Goal: Find specific fact: Find specific fact

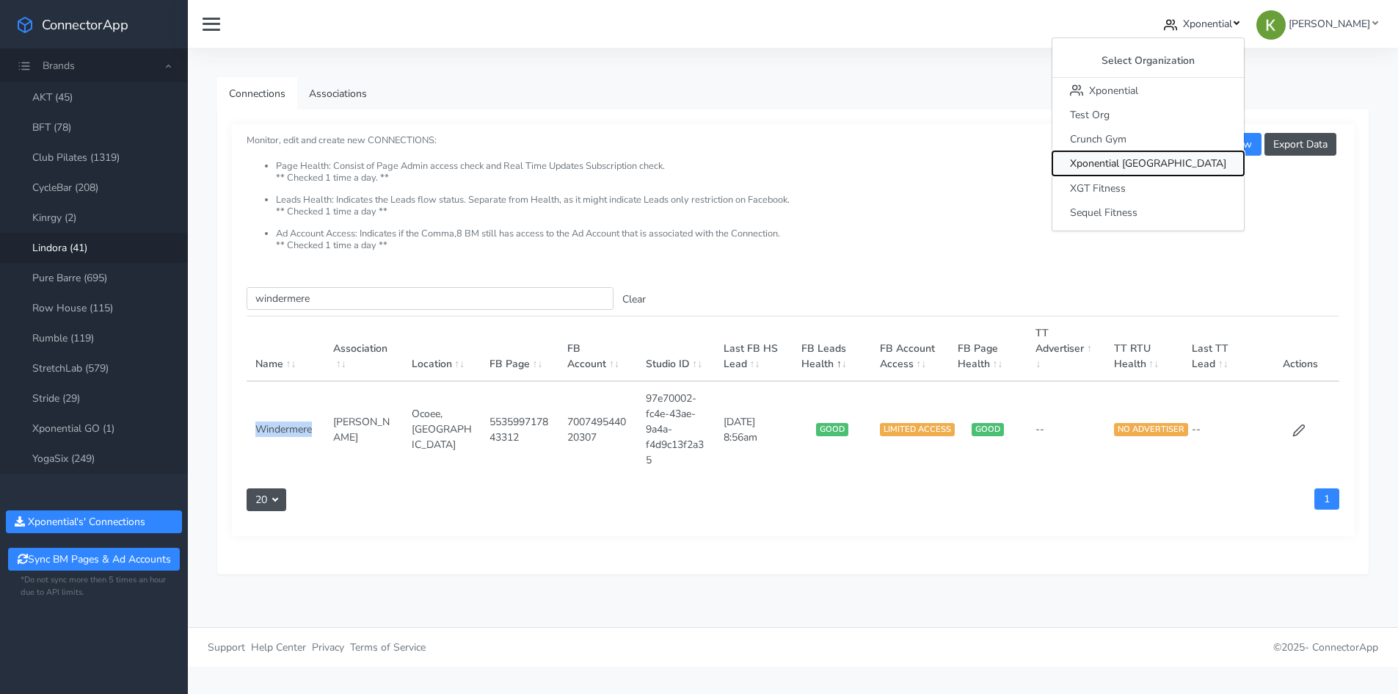
click at [1204, 164] on span "Xponential [GEOGRAPHIC_DATA]" at bounding box center [1148, 164] width 156 height 14
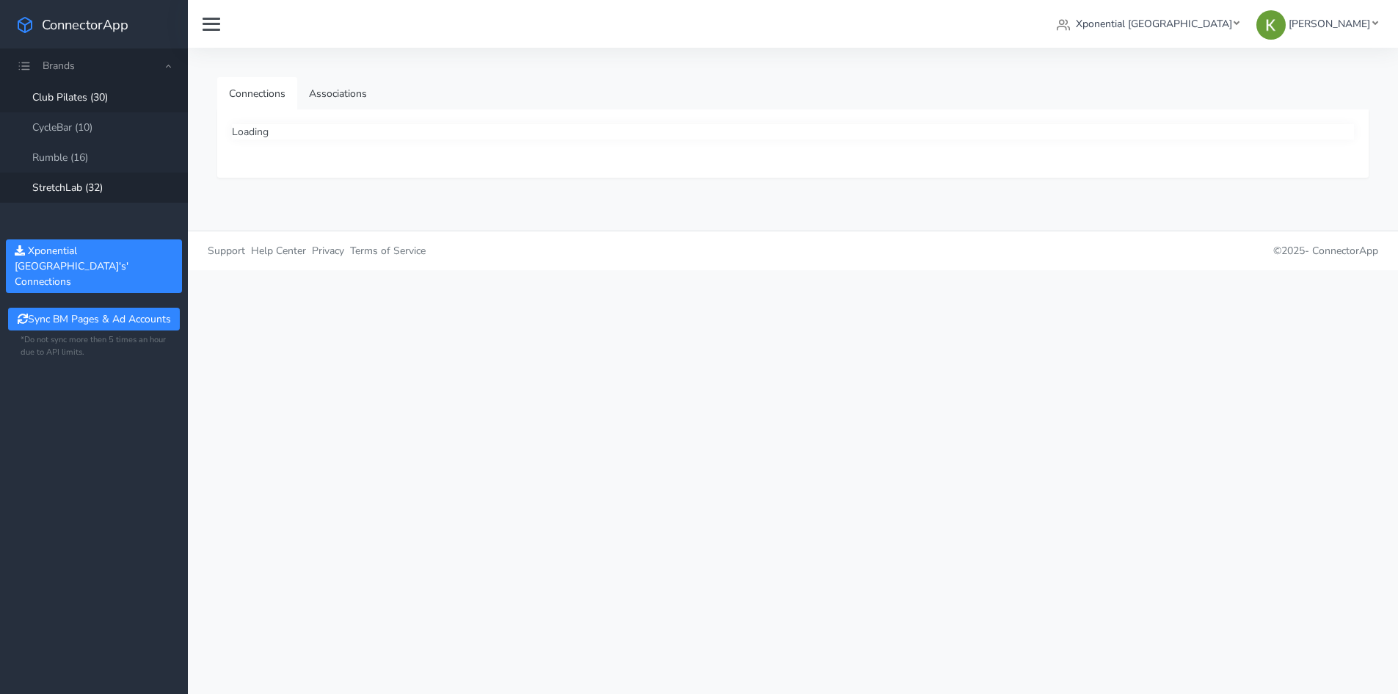
click at [85, 192] on link "StretchLab (32)" at bounding box center [94, 187] width 188 height 30
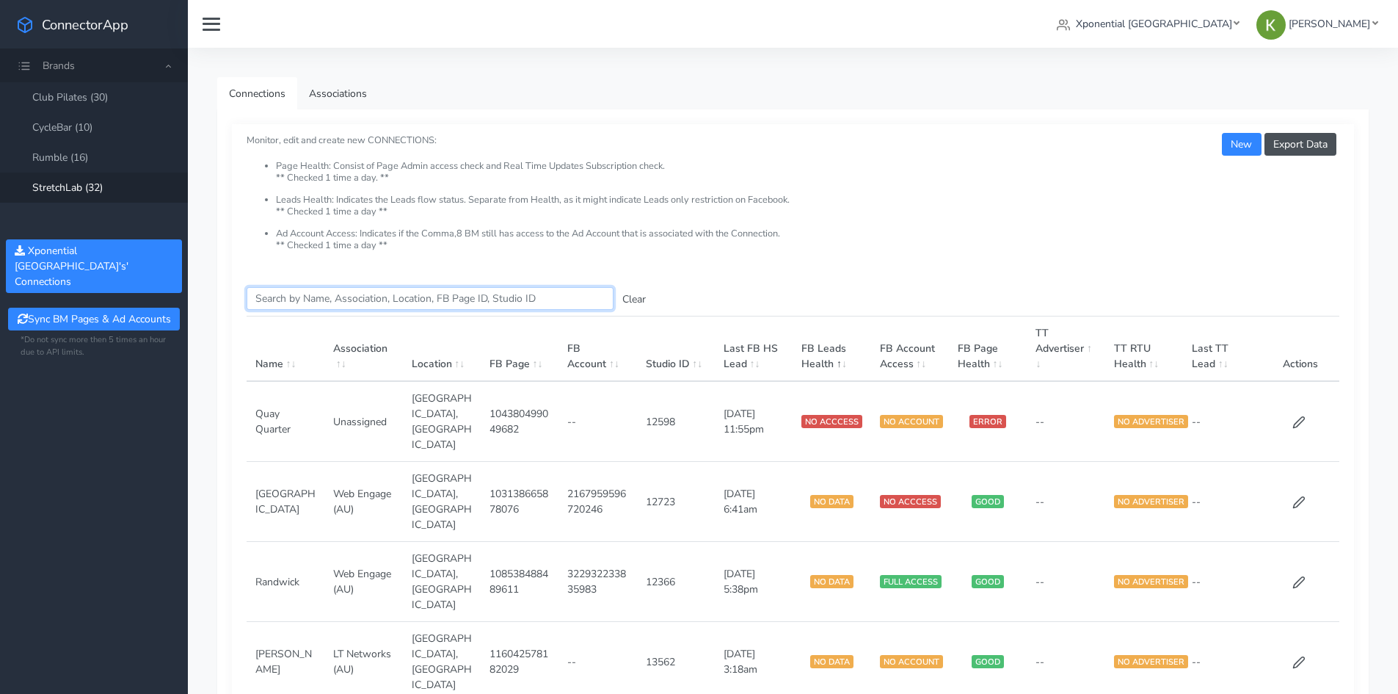
click at [288, 307] on input "Search this table" at bounding box center [430, 298] width 367 height 23
paste input "515980030718215"
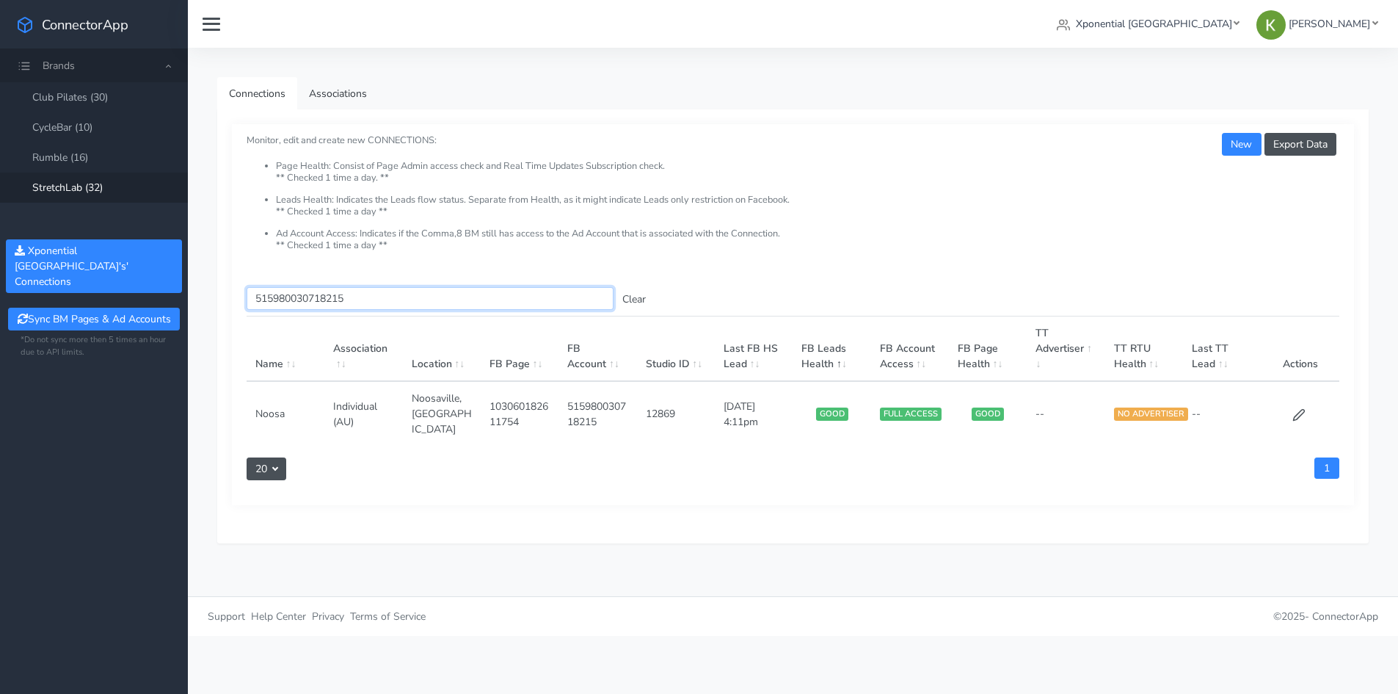
type input "515980030718215"
click at [1300, 396] on td at bounding box center [1300, 413] width 79 height 65
click at [1297, 408] on icon at bounding box center [1298, 414] width 13 height 13
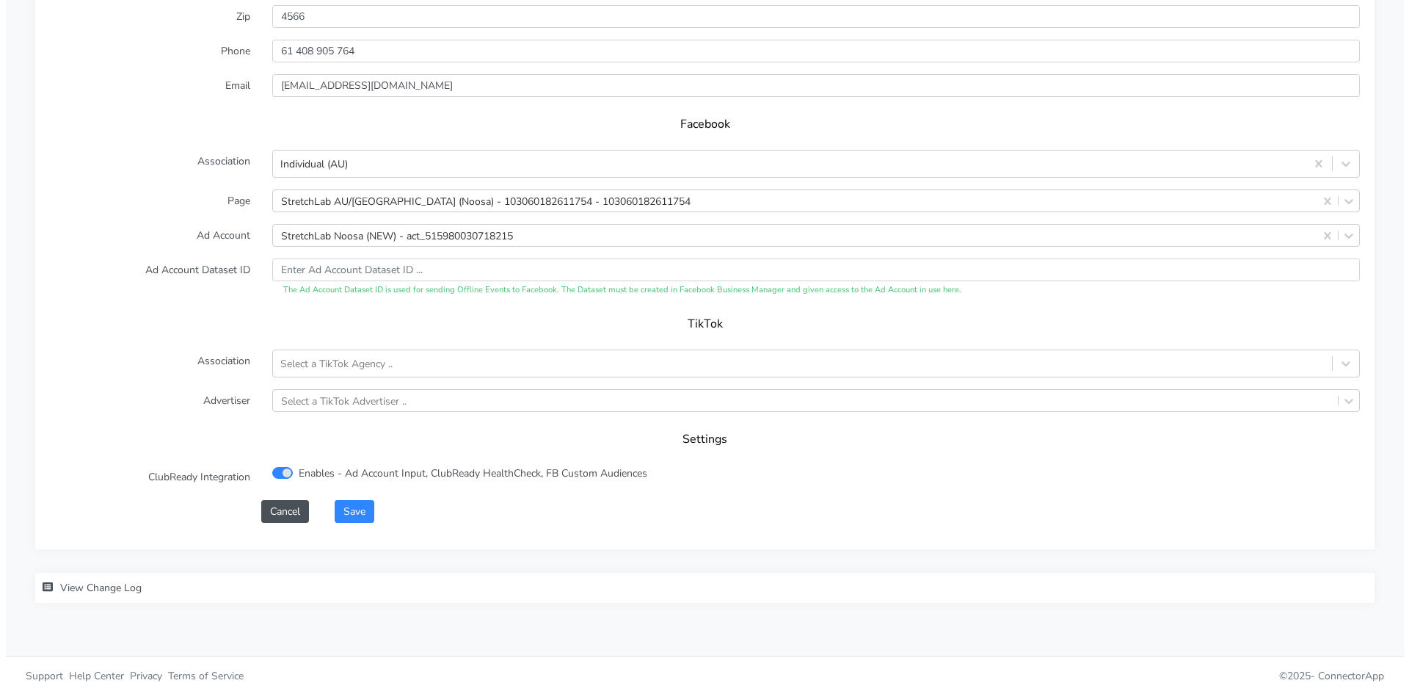
scroll to position [1368, 0]
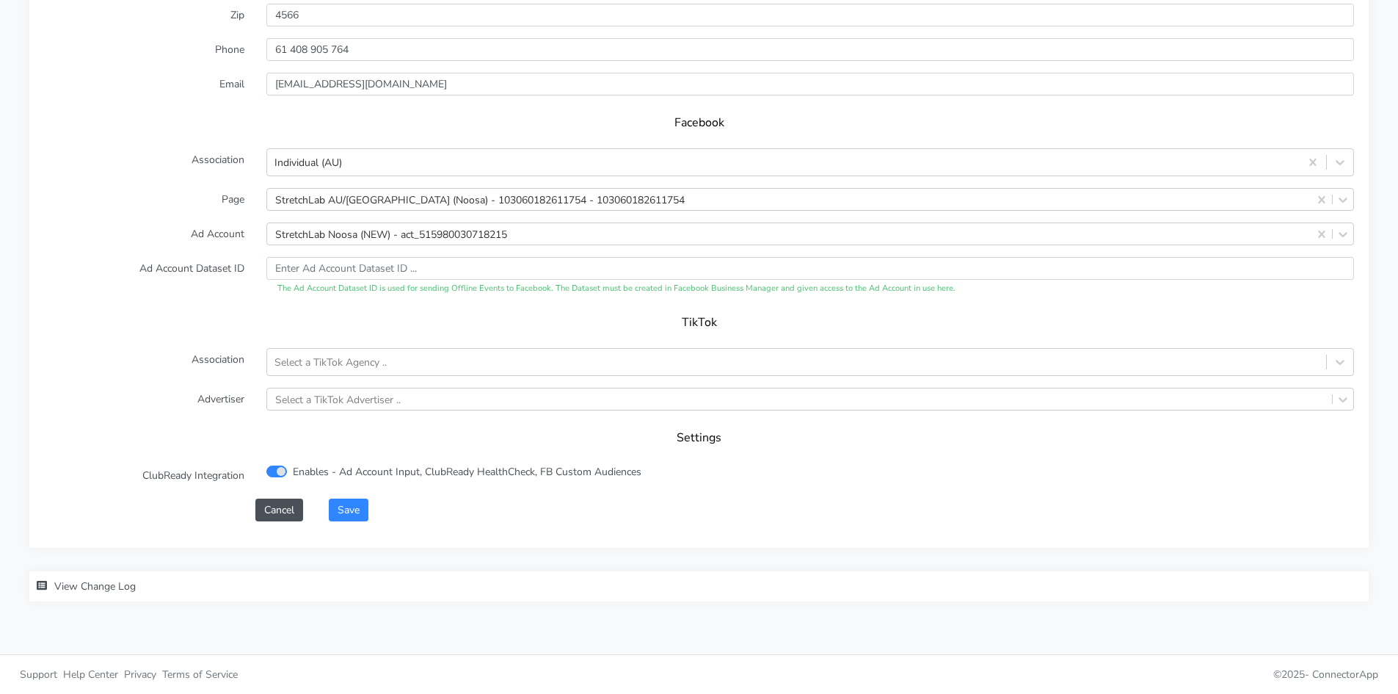
click at [129, 586] on span "View Change Log" at bounding box center [94, 586] width 81 height 14
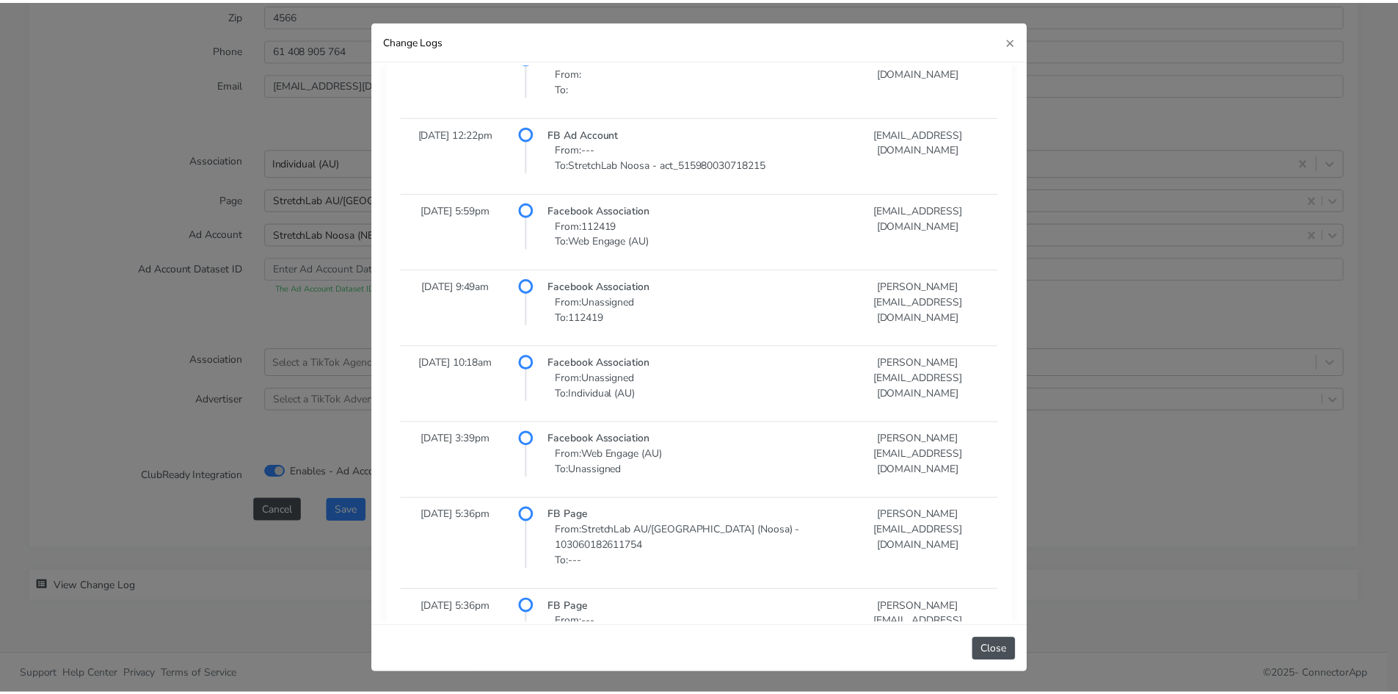
scroll to position [909, 0]
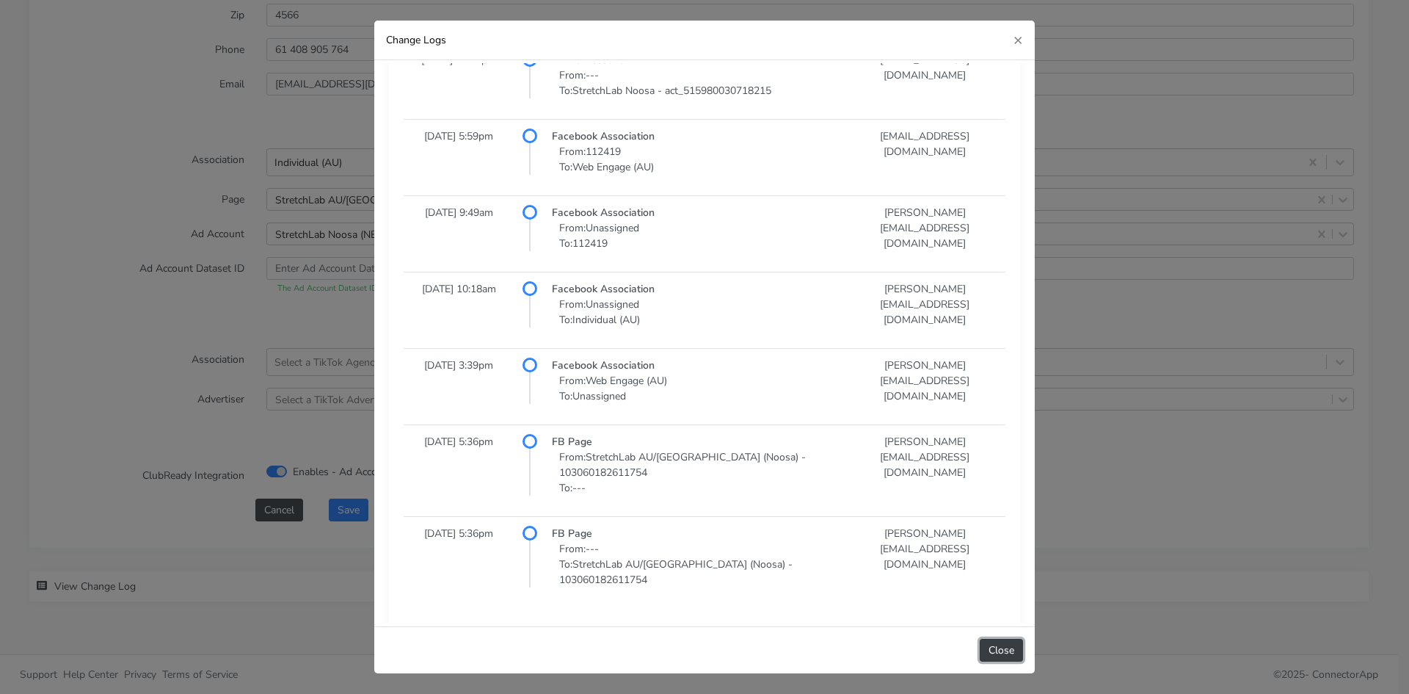
click at [997, 647] on button "Close" at bounding box center [1001, 649] width 43 height 23
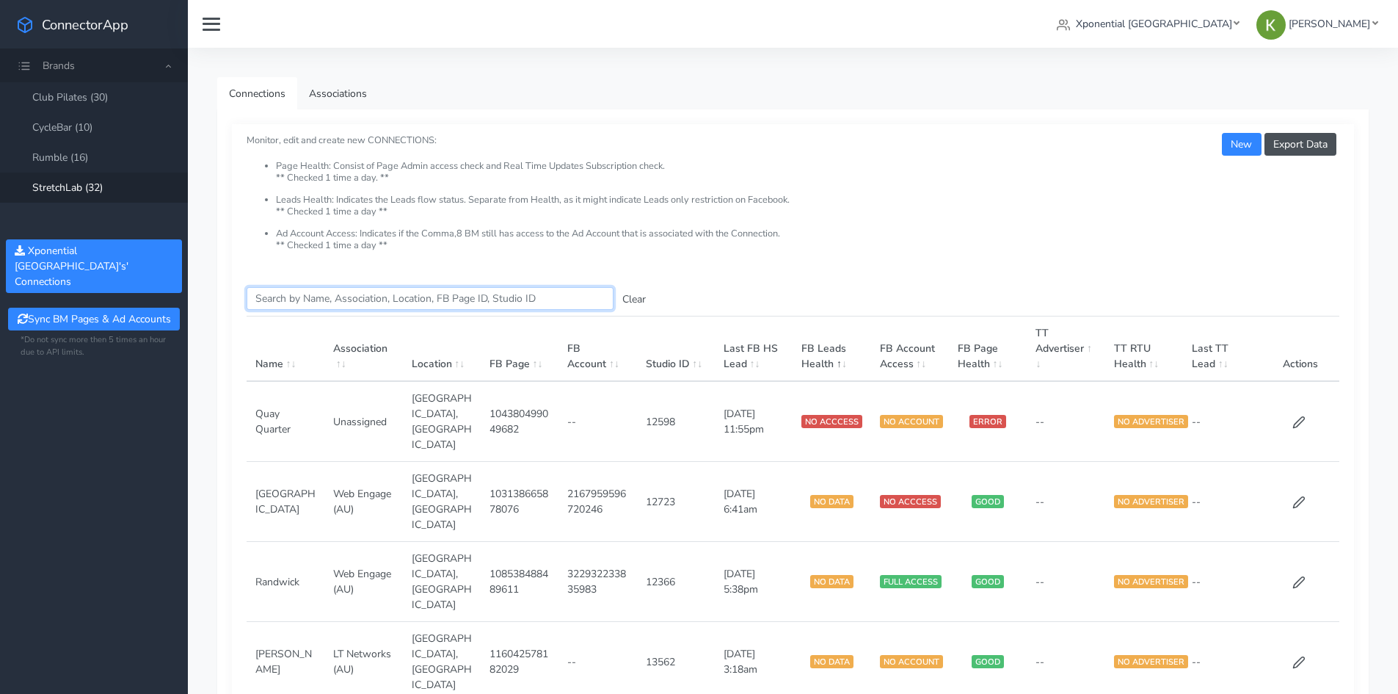
click at [363, 307] on input "Search this table" at bounding box center [430, 298] width 367 height 23
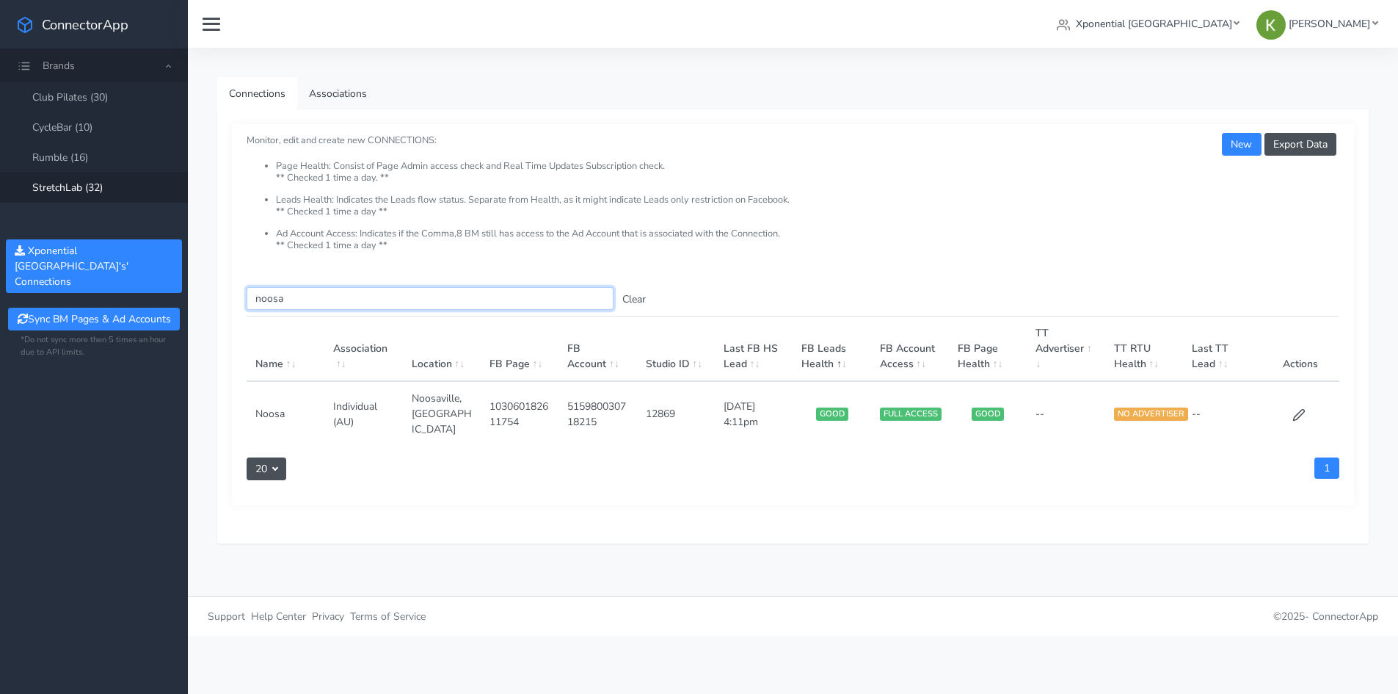
type input "noosa"
click at [585, 416] on td "515980030718215" at bounding box center [597, 413] width 78 height 65
copy td "515980030718215"
